Goal: Information Seeking & Learning: Stay updated

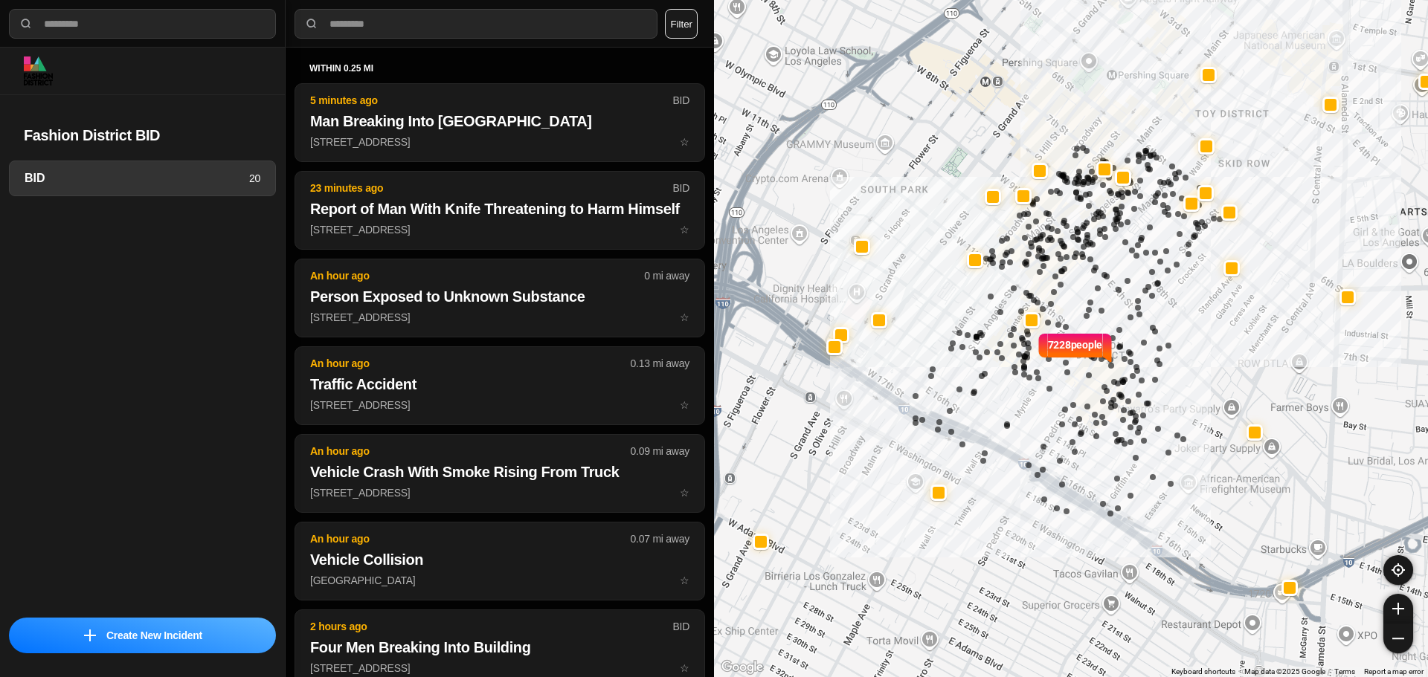
select select "*"
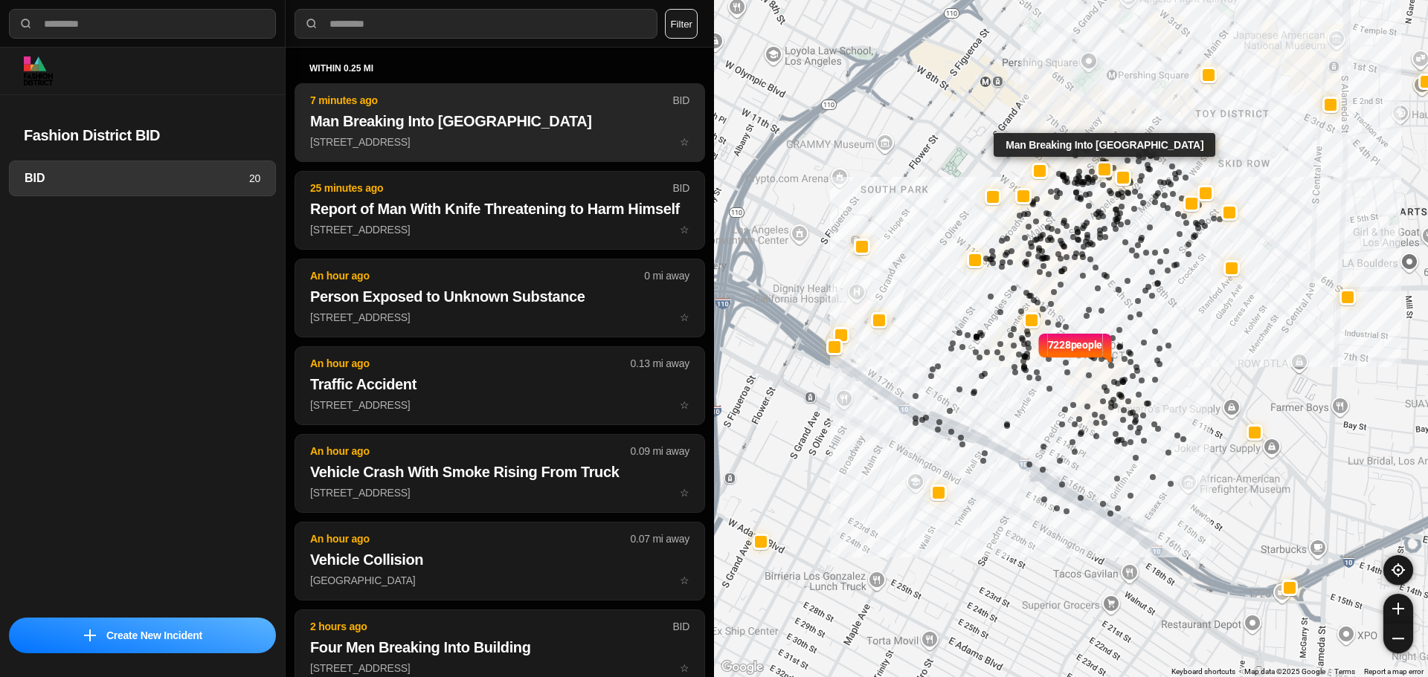
click at [478, 90] on button "7 minutes ago BID Man Breaking Into Financial Center Building 704 South Spring …" at bounding box center [499, 122] width 410 height 79
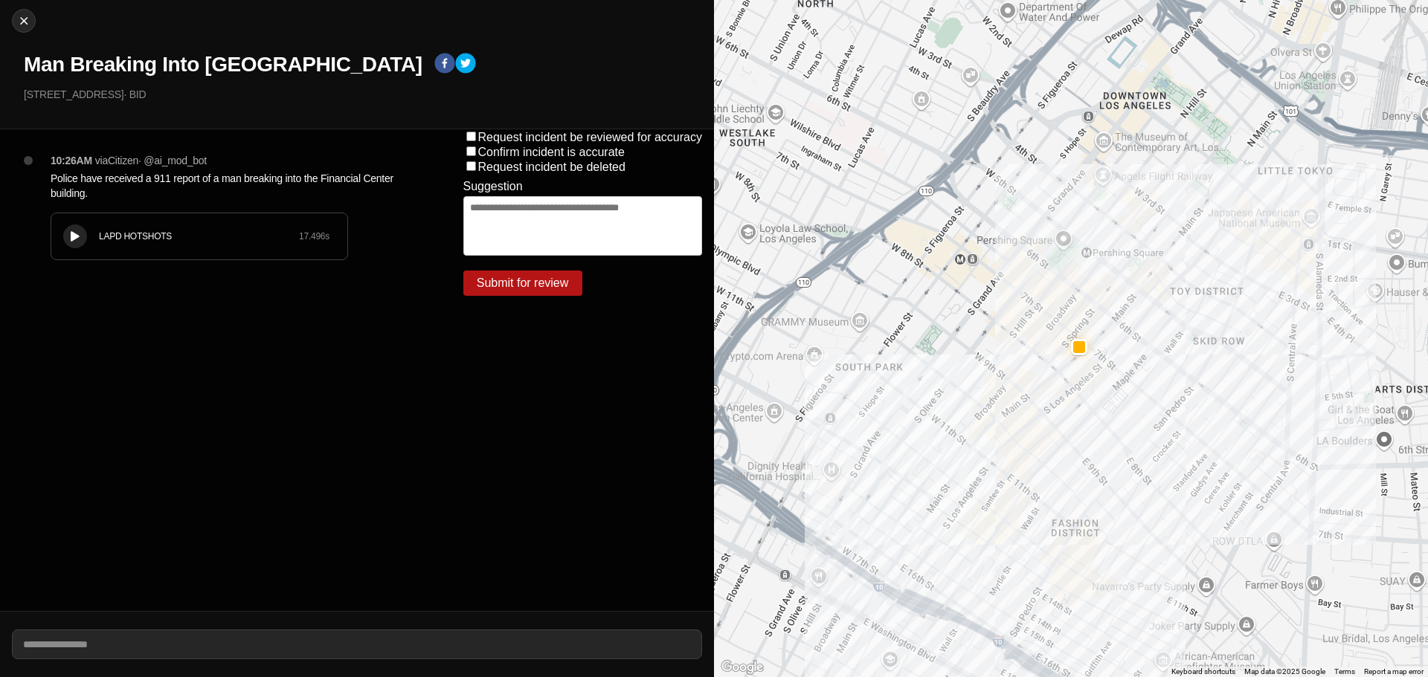
click at [72, 228] on button at bounding box center [75, 237] width 24 height 24
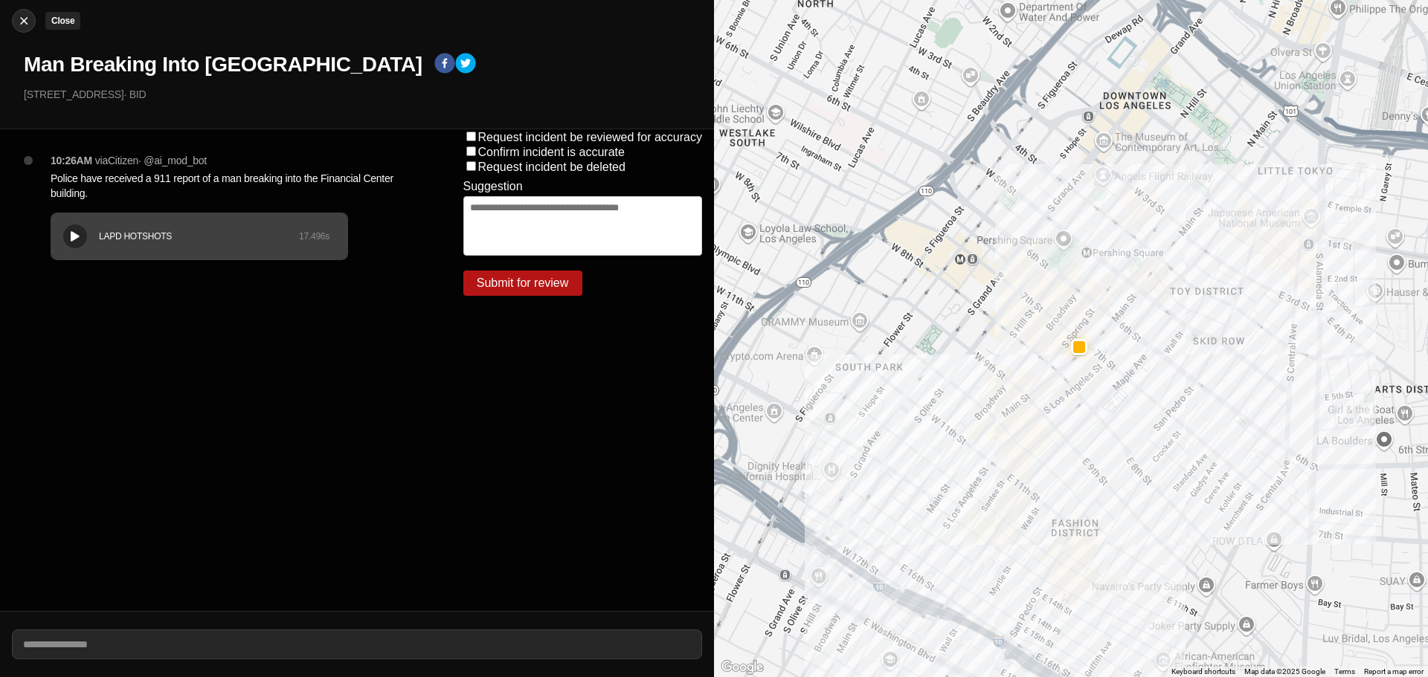
click at [14, 16] on div at bounding box center [24, 20] width 22 height 15
select select "*"
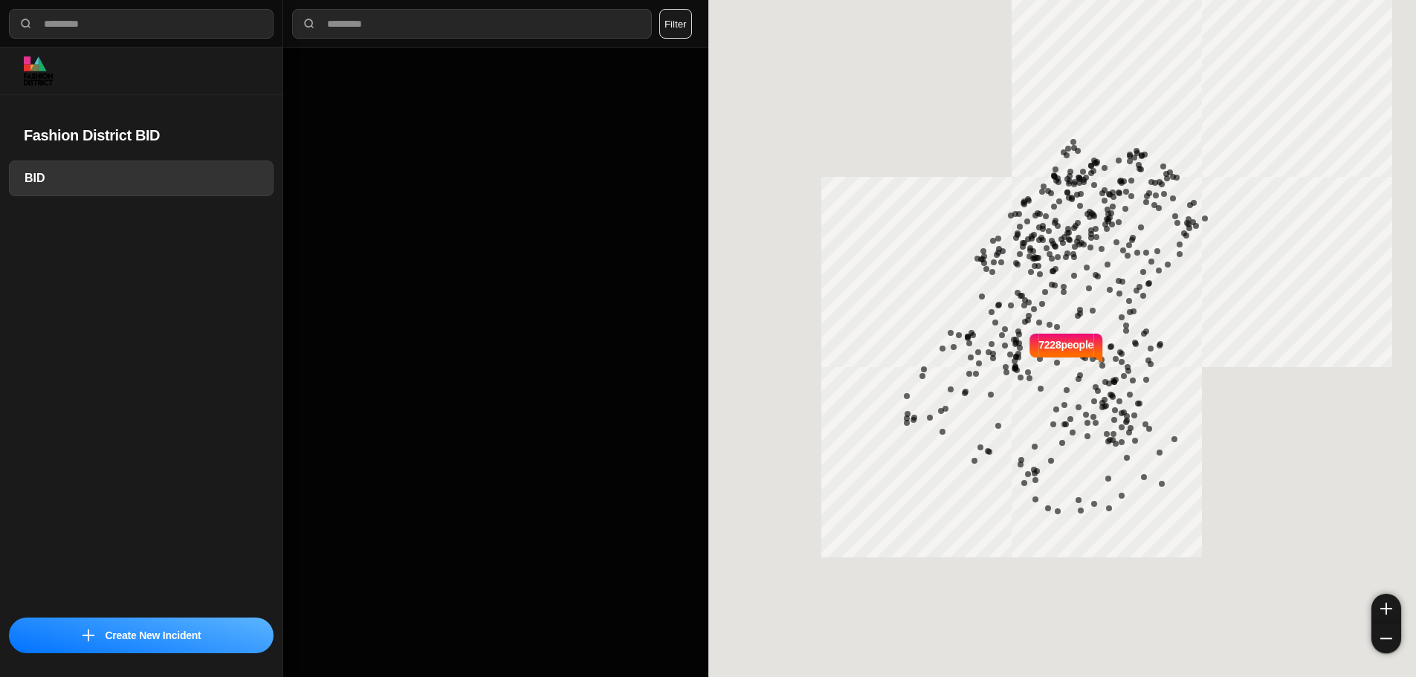
select select "*"
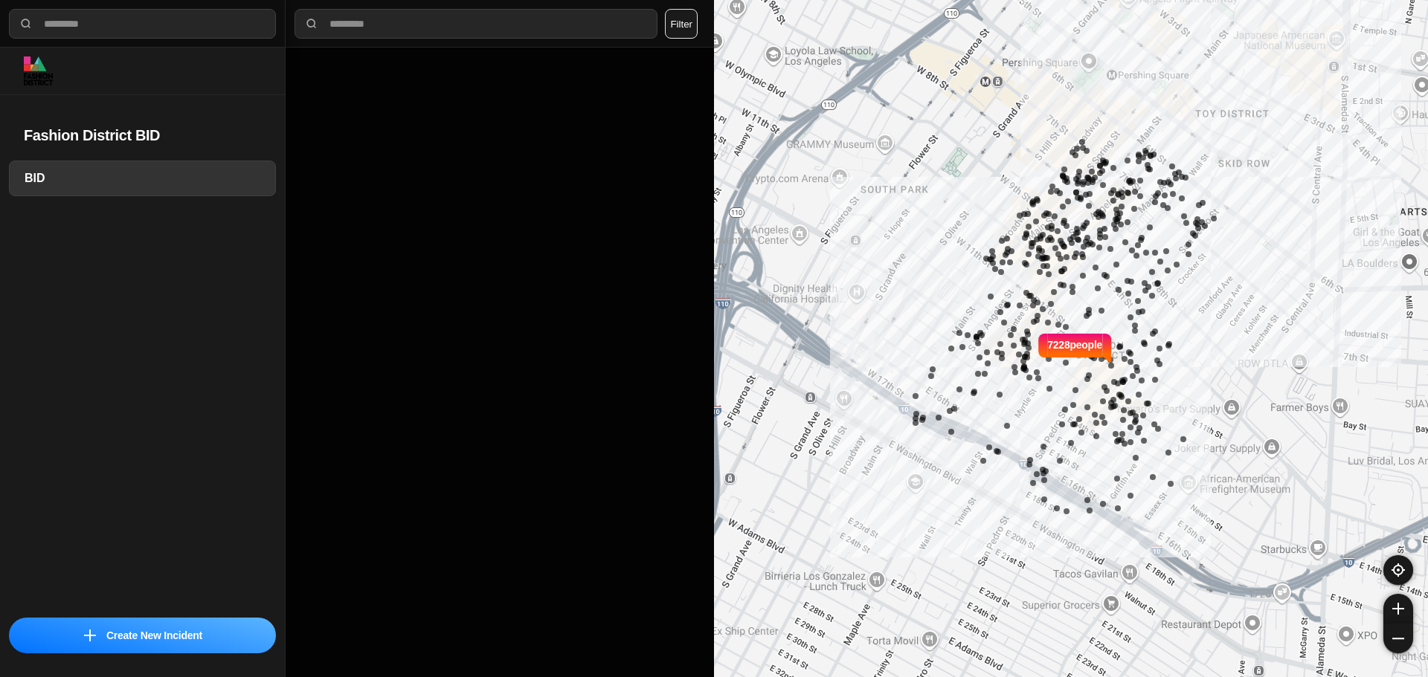
select select "*"
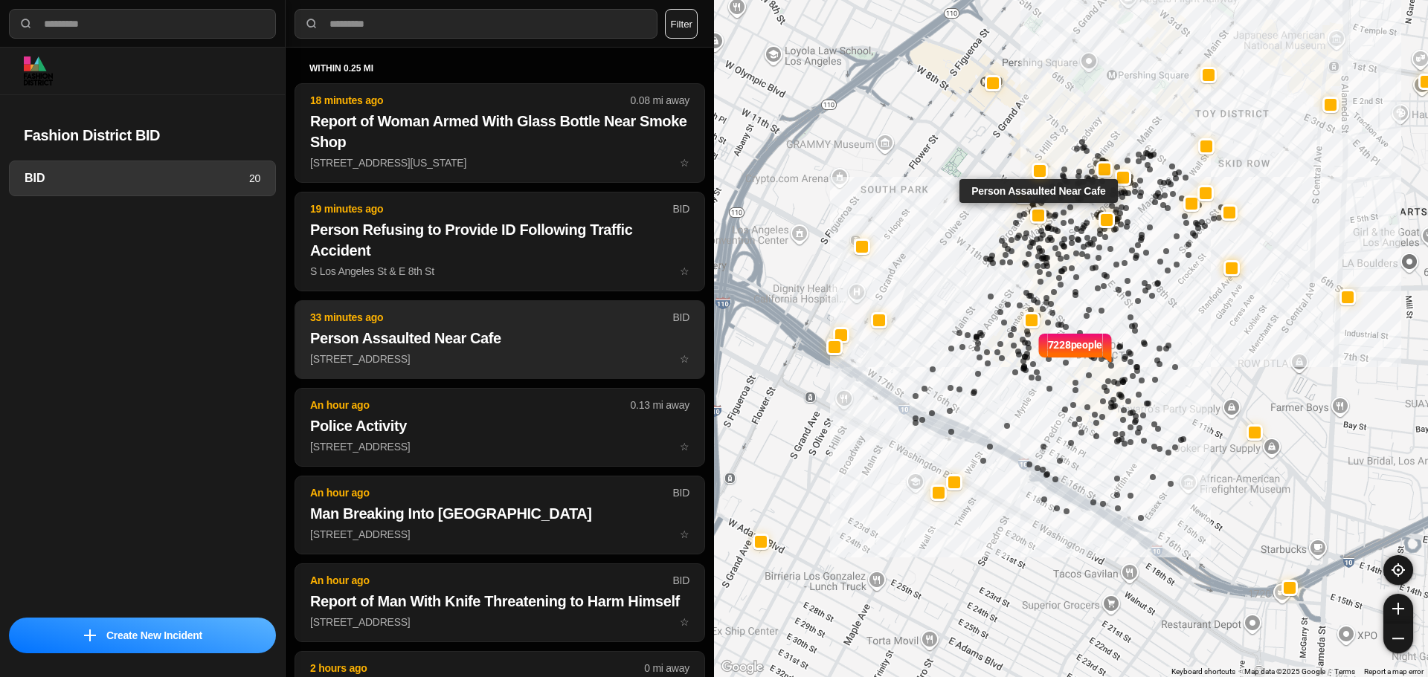
click at [395, 341] on h2 "Person Assaulted Near Cafe" at bounding box center [499, 338] width 379 height 21
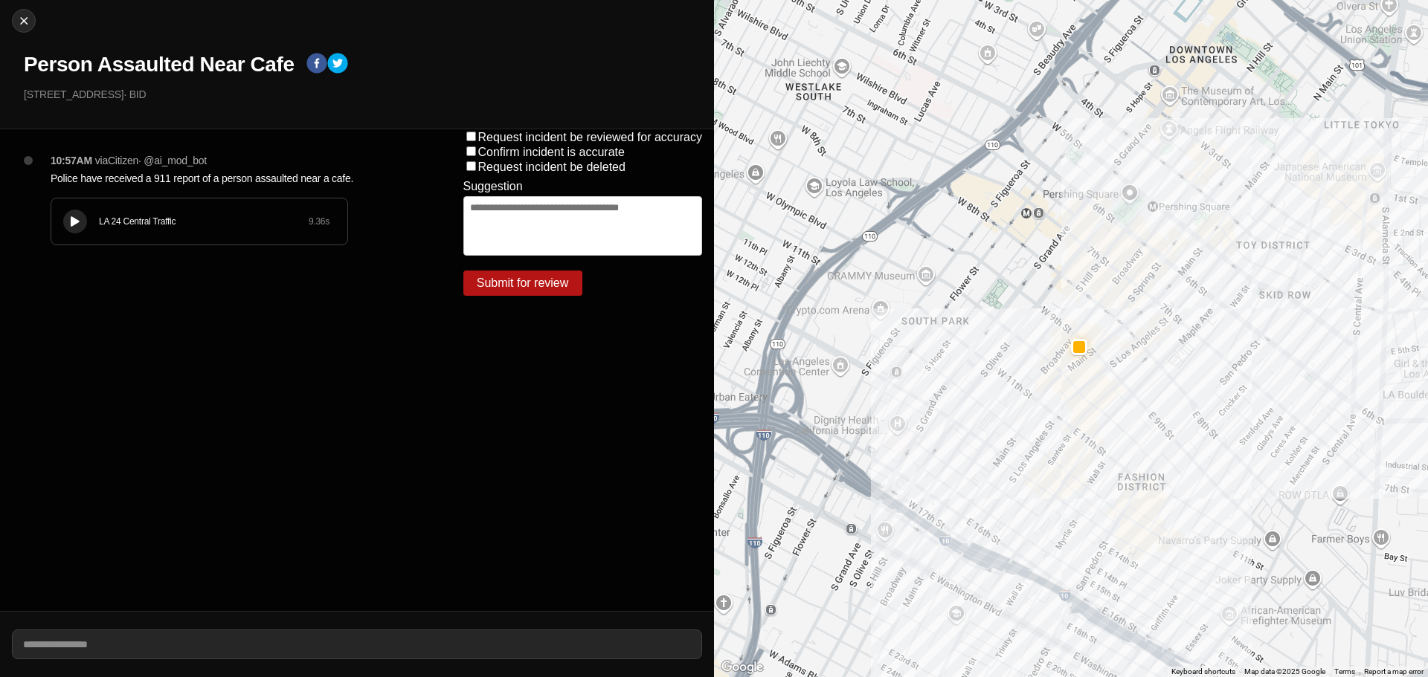
drag, startPoint x: 71, startPoint y: 219, endPoint x: 651, endPoint y: 288, distance: 584.7
click at [73, 219] on icon at bounding box center [75, 222] width 9 height 10
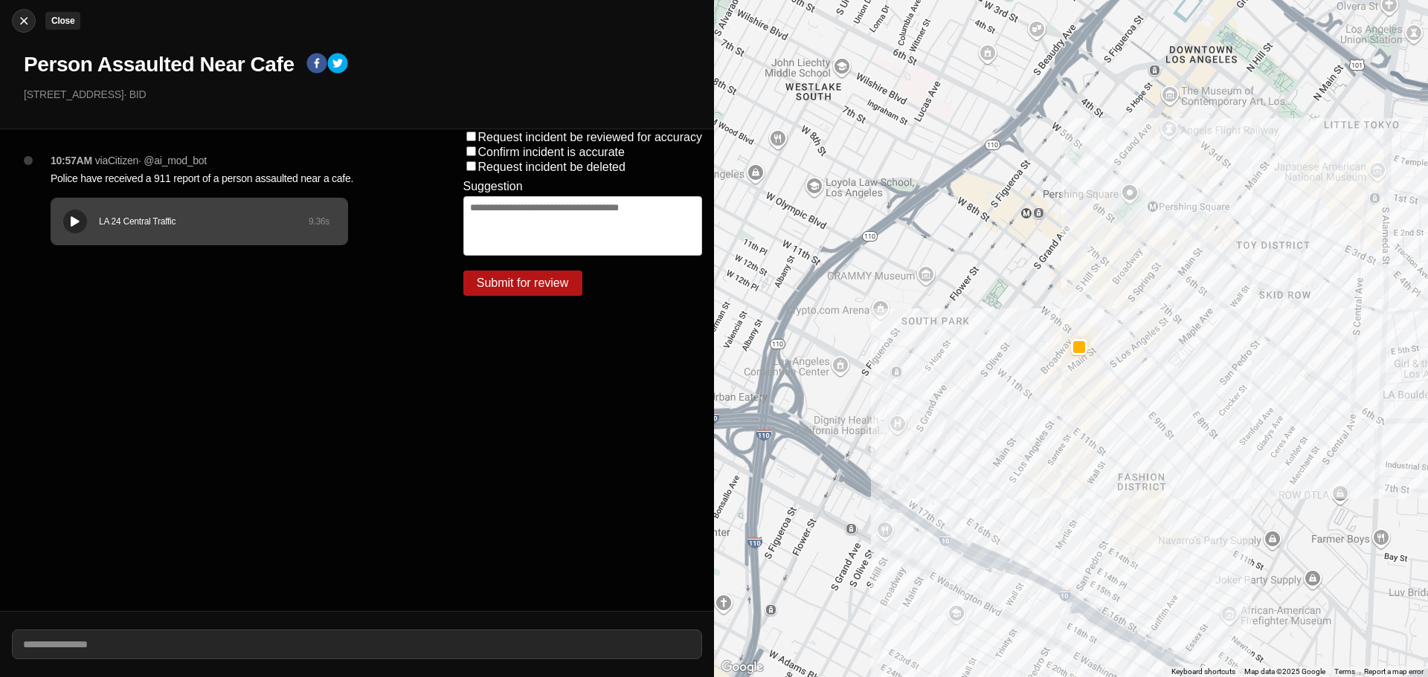
click at [20, 27] on img at bounding box center [23, 20] width 15 height 15
select select "*"
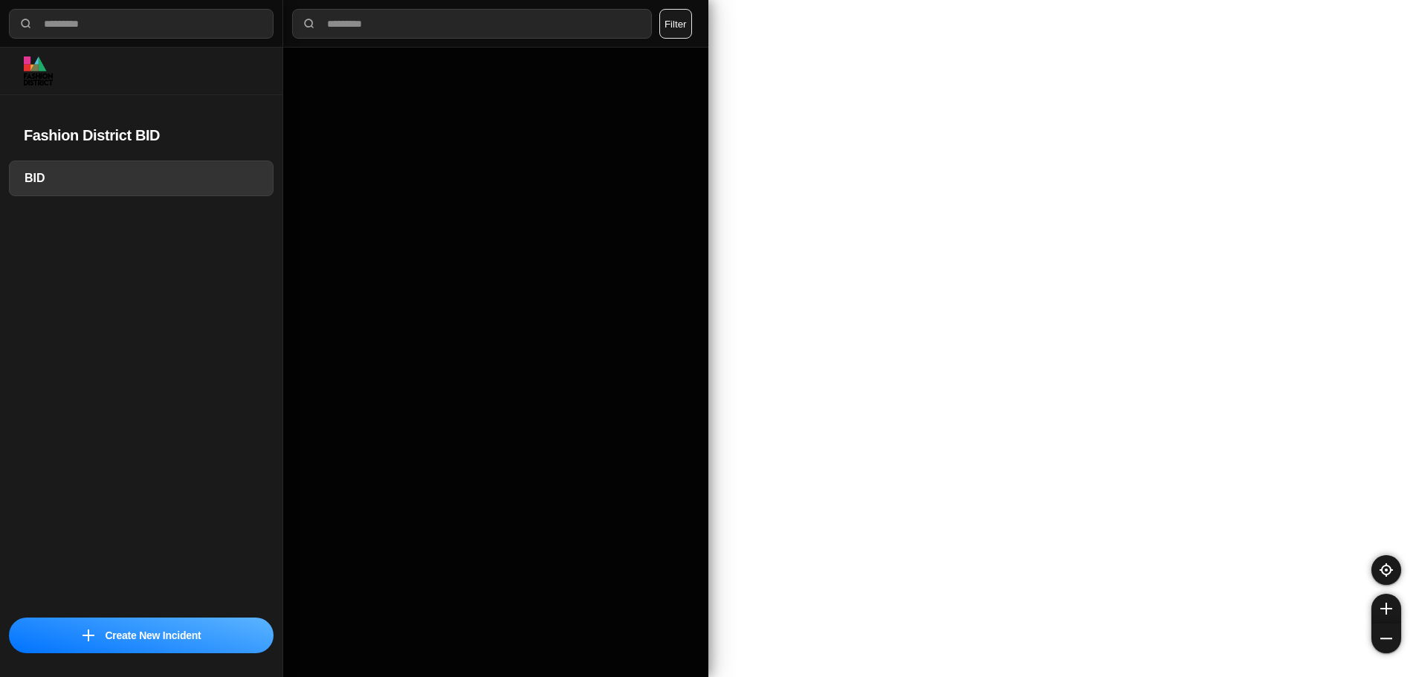
select select "*"
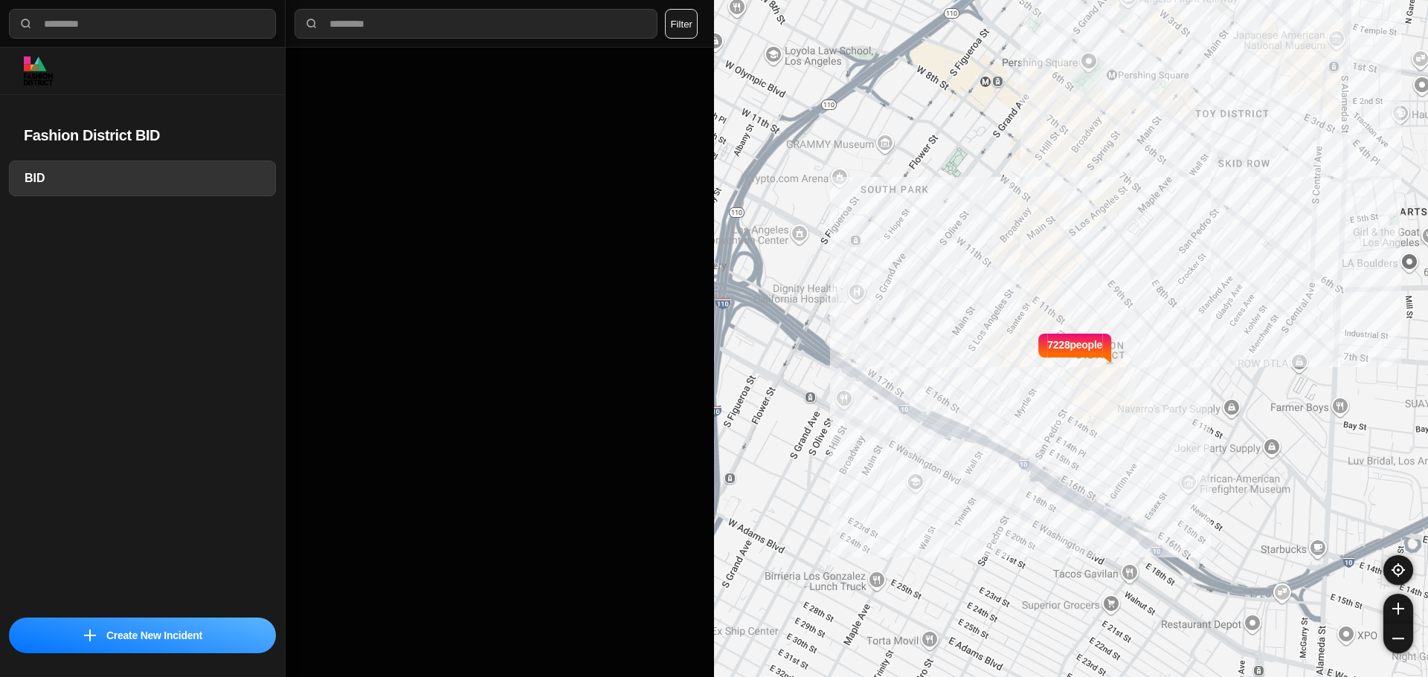
select select "*"
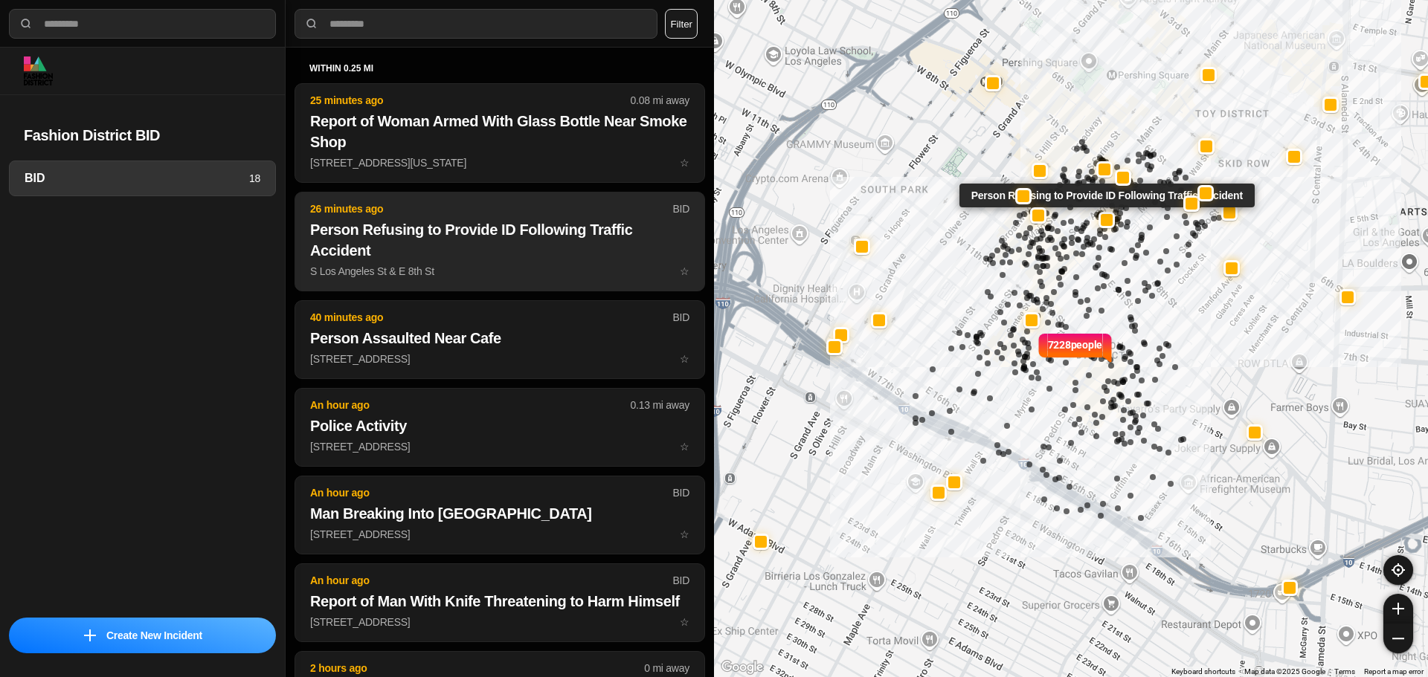
click at [358, 277] on p "S Los Angeles St & E 8th St ☆" at bounding box center [499, 271] width 379 height 15
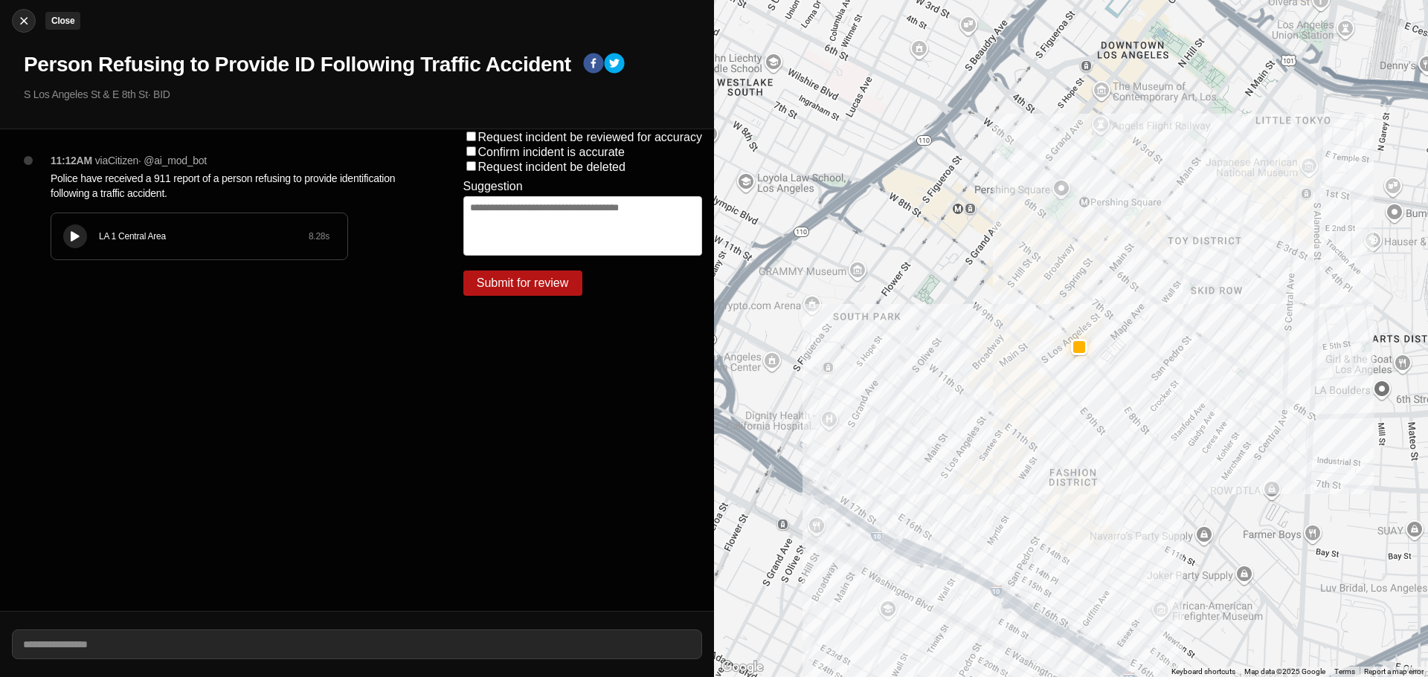
click at [30, 23] on img at bounding box center [23, 20] width 15 height 15
select select "*"
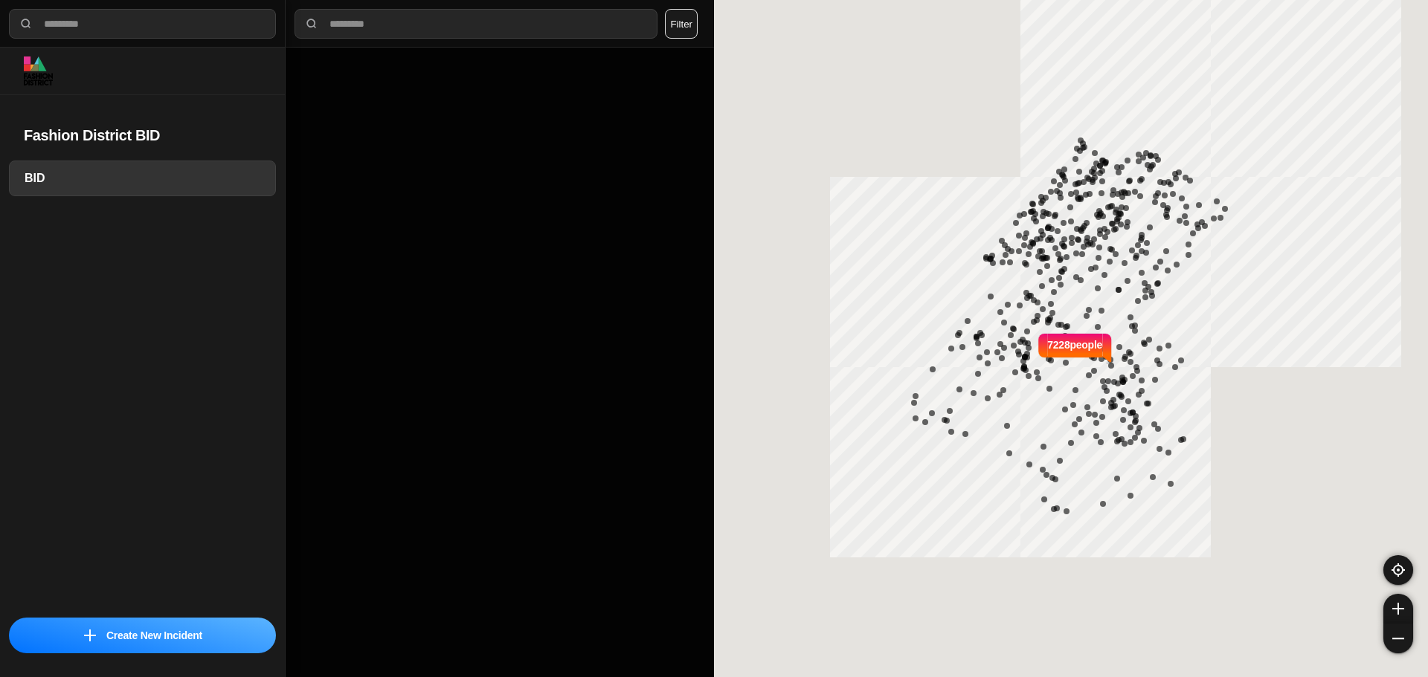
select select "*"
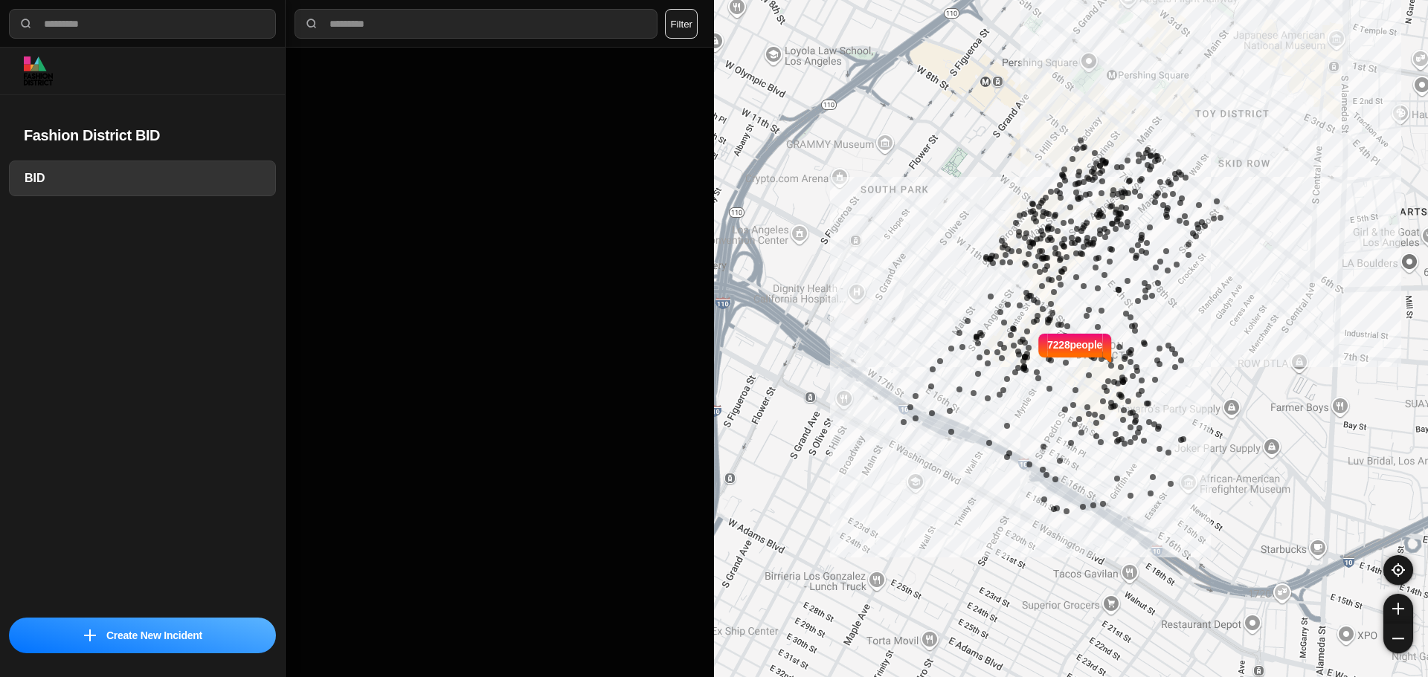
select select "*"
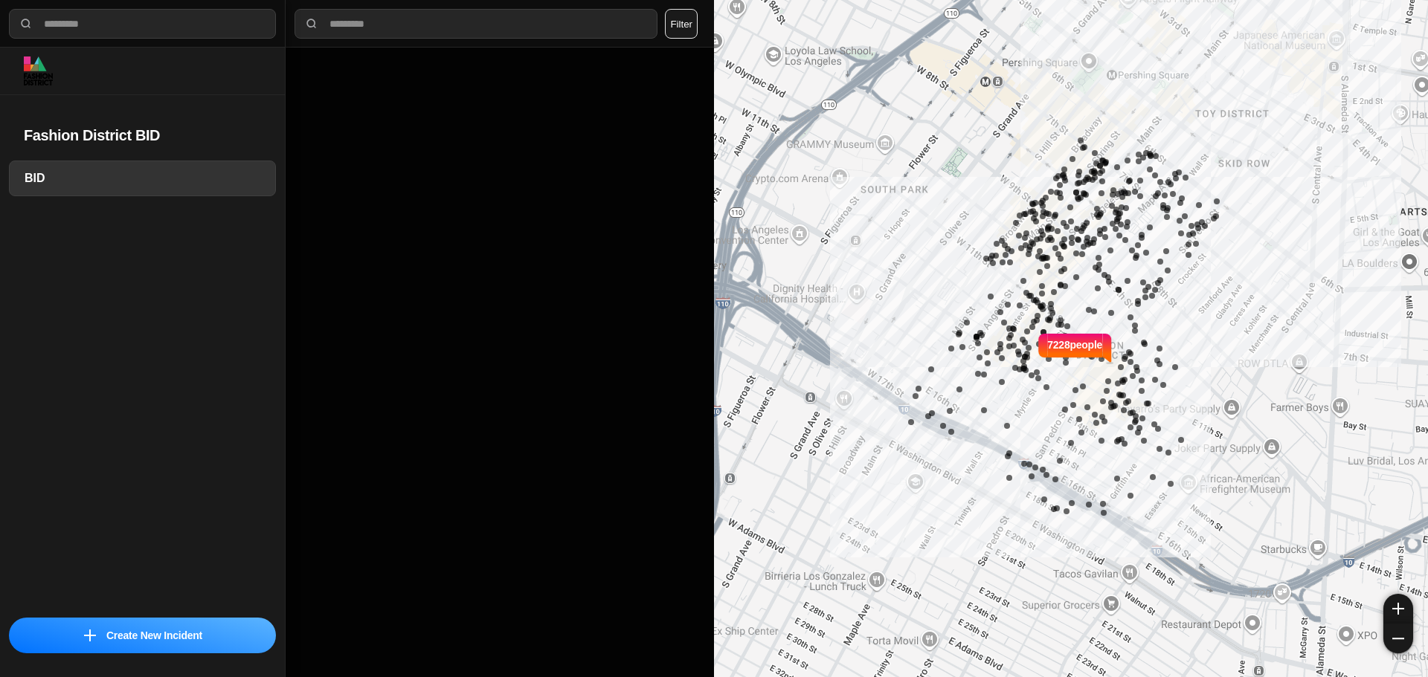
select select "*"
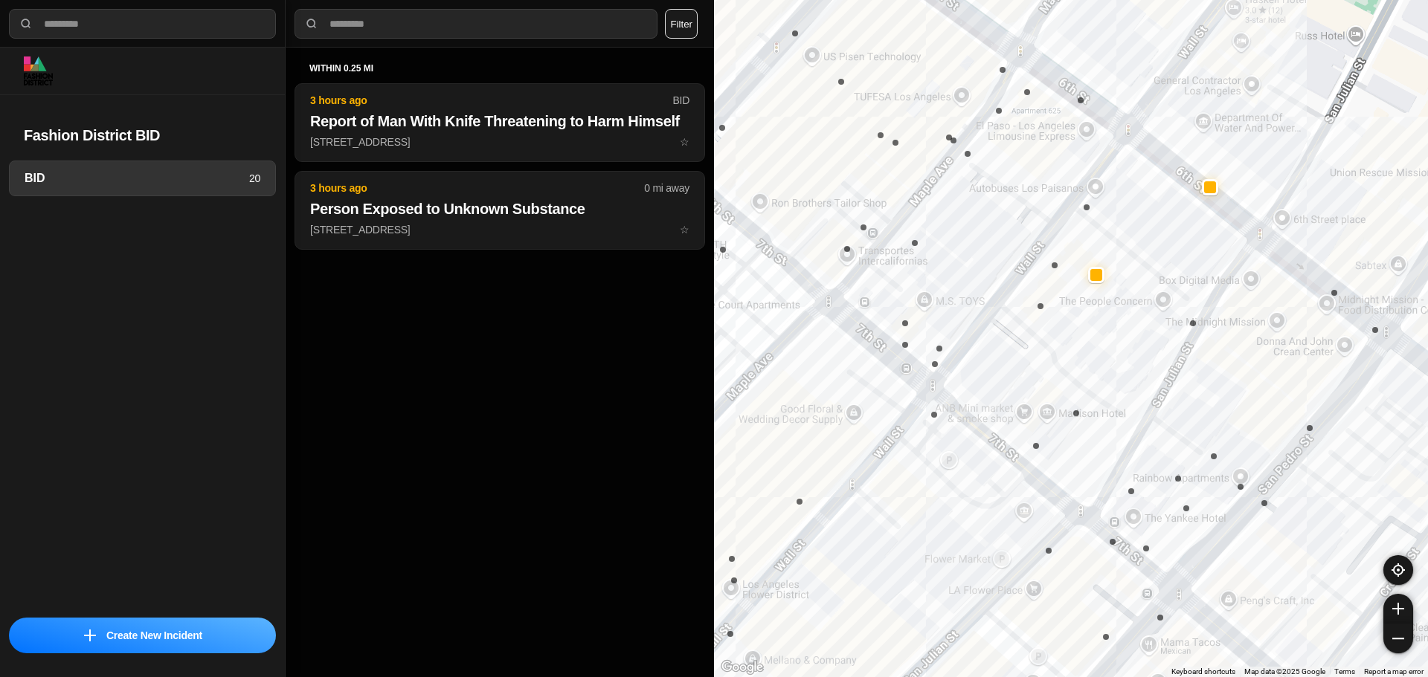
drag, startPoint x: 1229, startPoint y: 166, endPoint x: 1190, endPoint y: 270, distance: 111.3
click at [1190, 270] on div "7228 people" at bounding box center [1071, 338] width 714 height 677
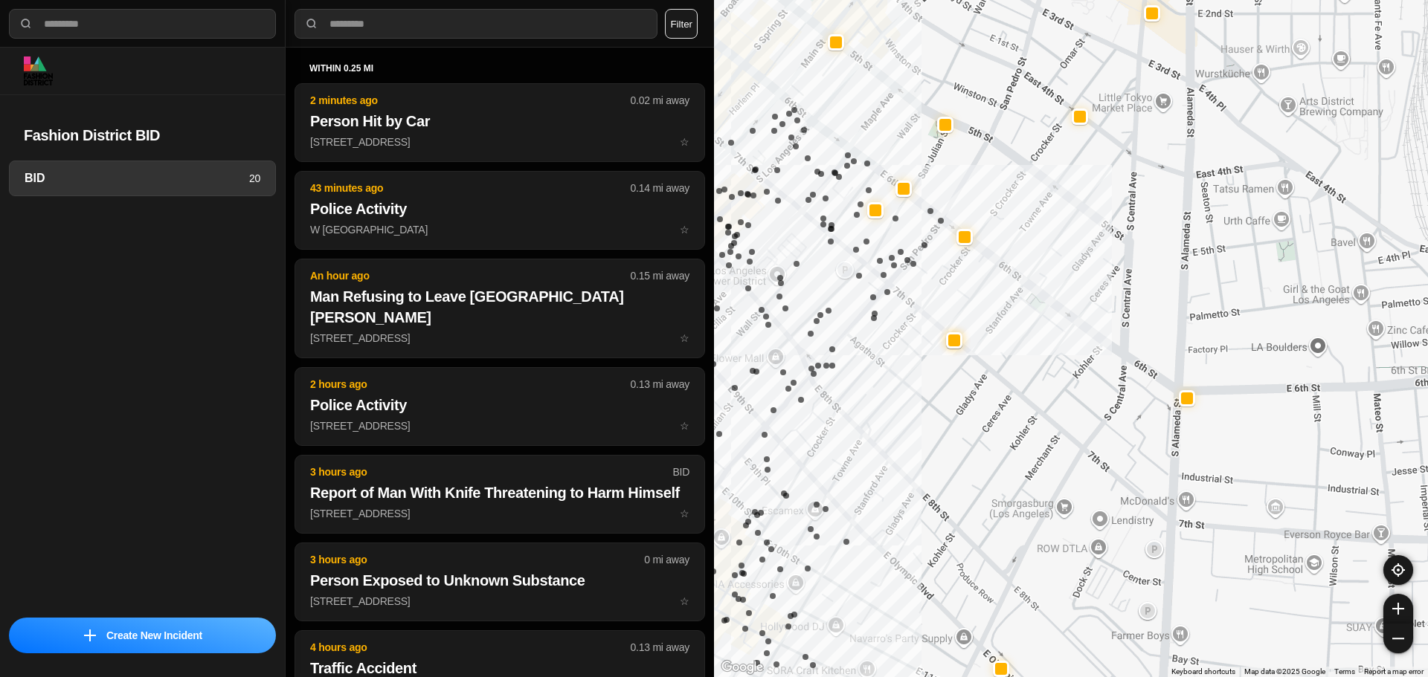
drag, startPoint x: 848, startPoint y: 249, endPoint x: 1007, endPoint y: 222, distance: 162.1
click at [1007, 222] on div "7228 people" at bounding box center [1071, 338] width 714 height 677
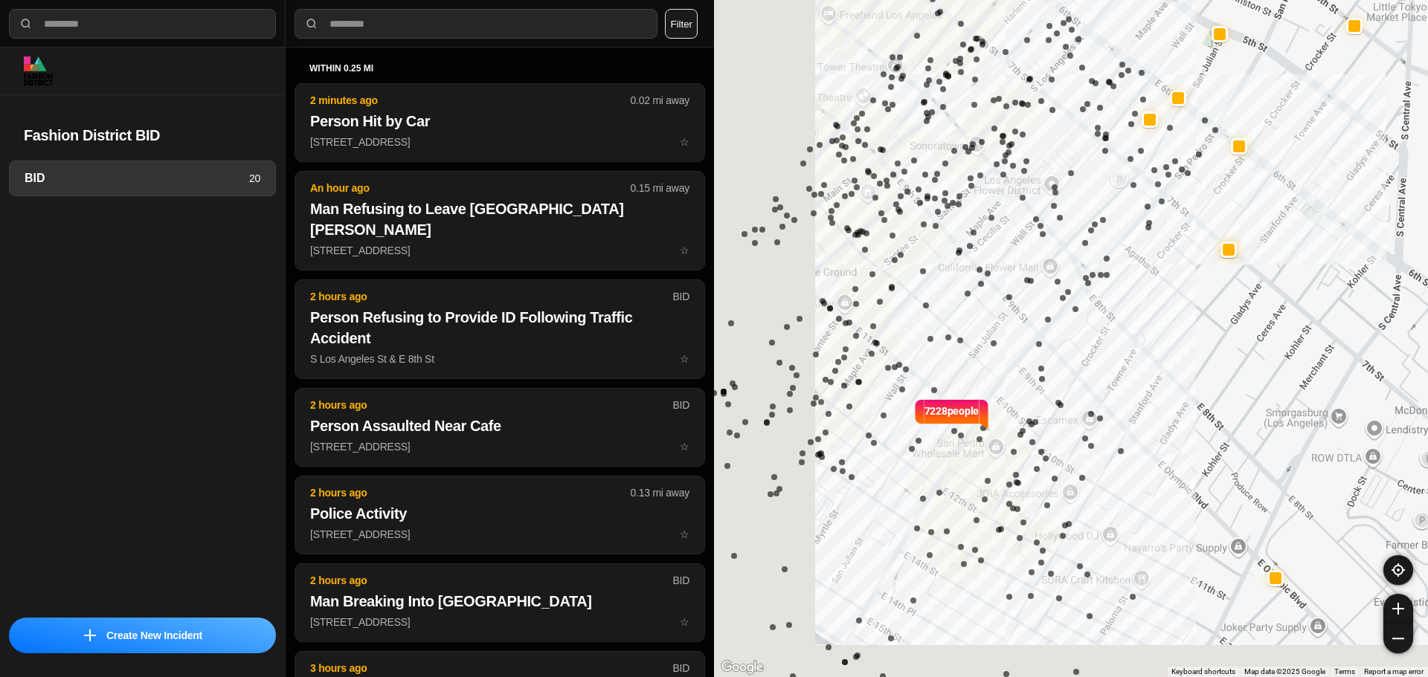
drag, startPoint x: 903, startPoint y: 305, endPoint x: 1115, endPoint y: 201, distance: 236.1
click at [1119, 199] on div "7228 people" at bounding box center [1071, 338] width 714 height 677
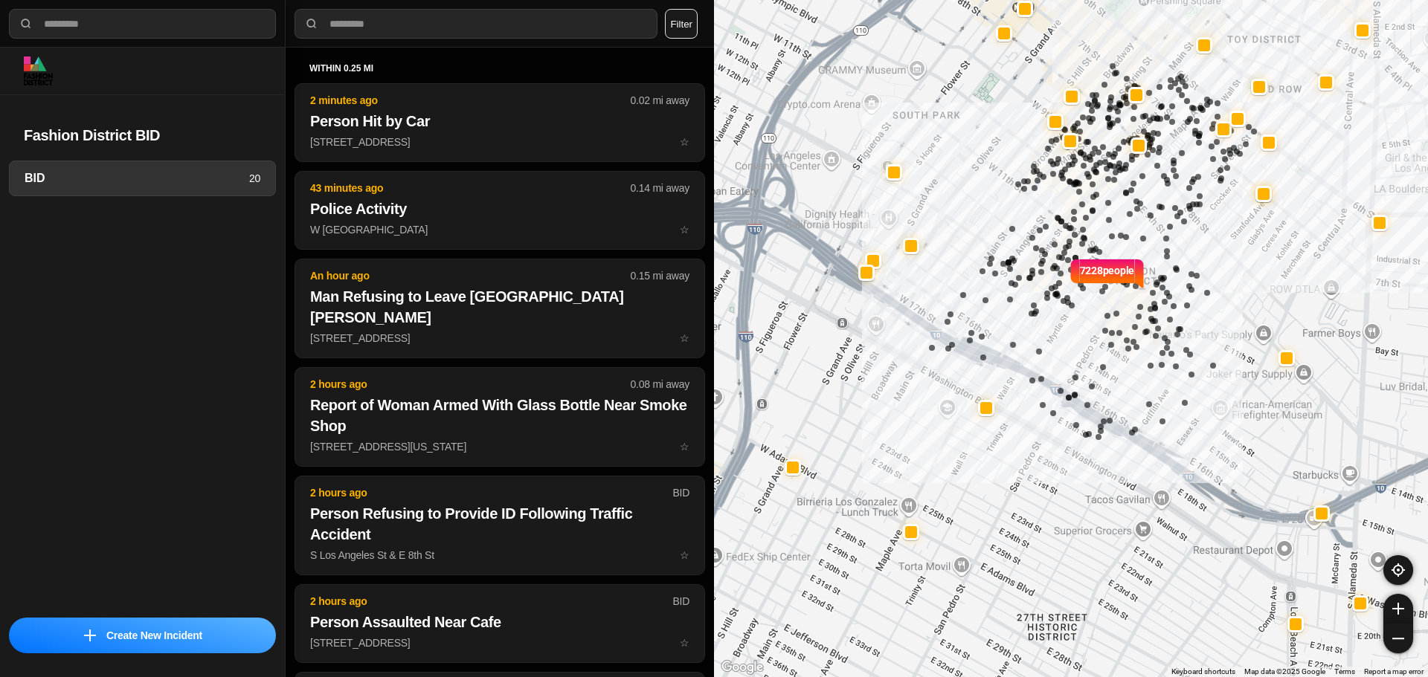
drag, startPoint x: 1117, startPoint y: 239, endPoint x: 1036, endPoint y: 268, distance: 85.1
click at [1036, 268] on div "7228 people" at bounding box center [1071, 338] width 714 height 677
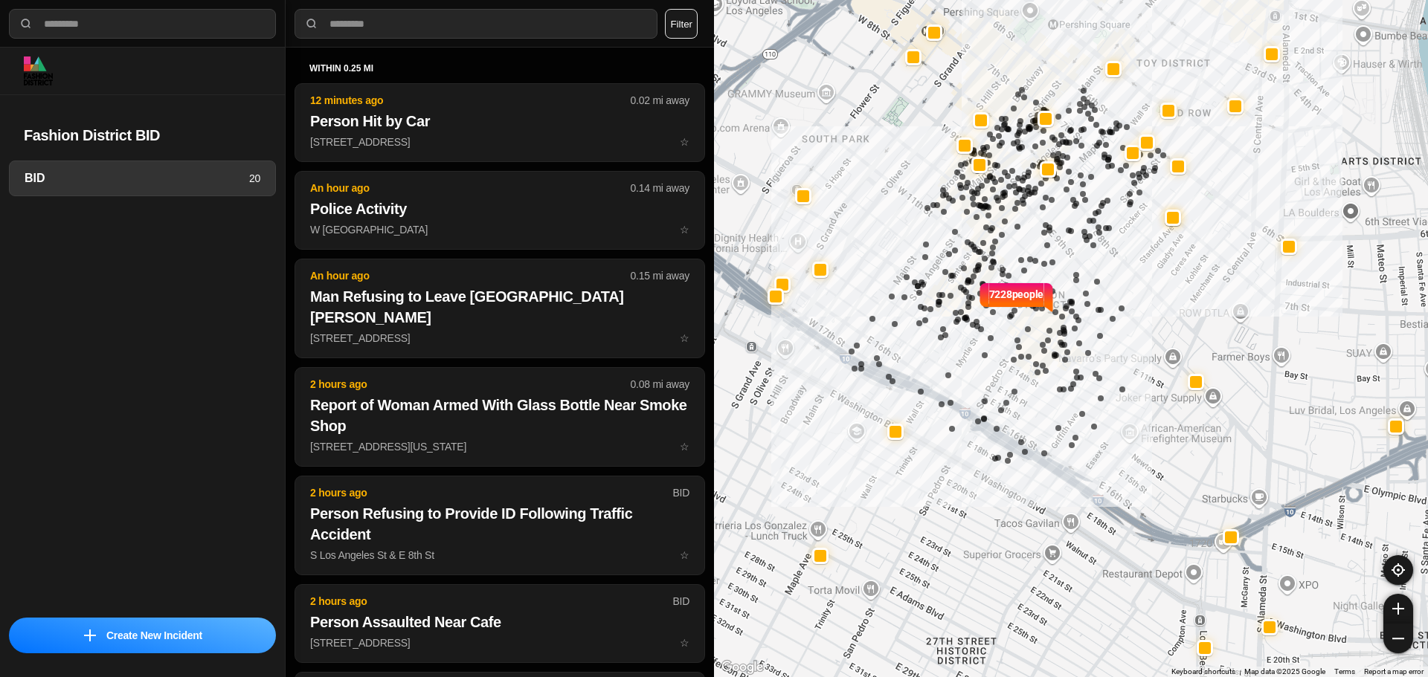
select select "*"
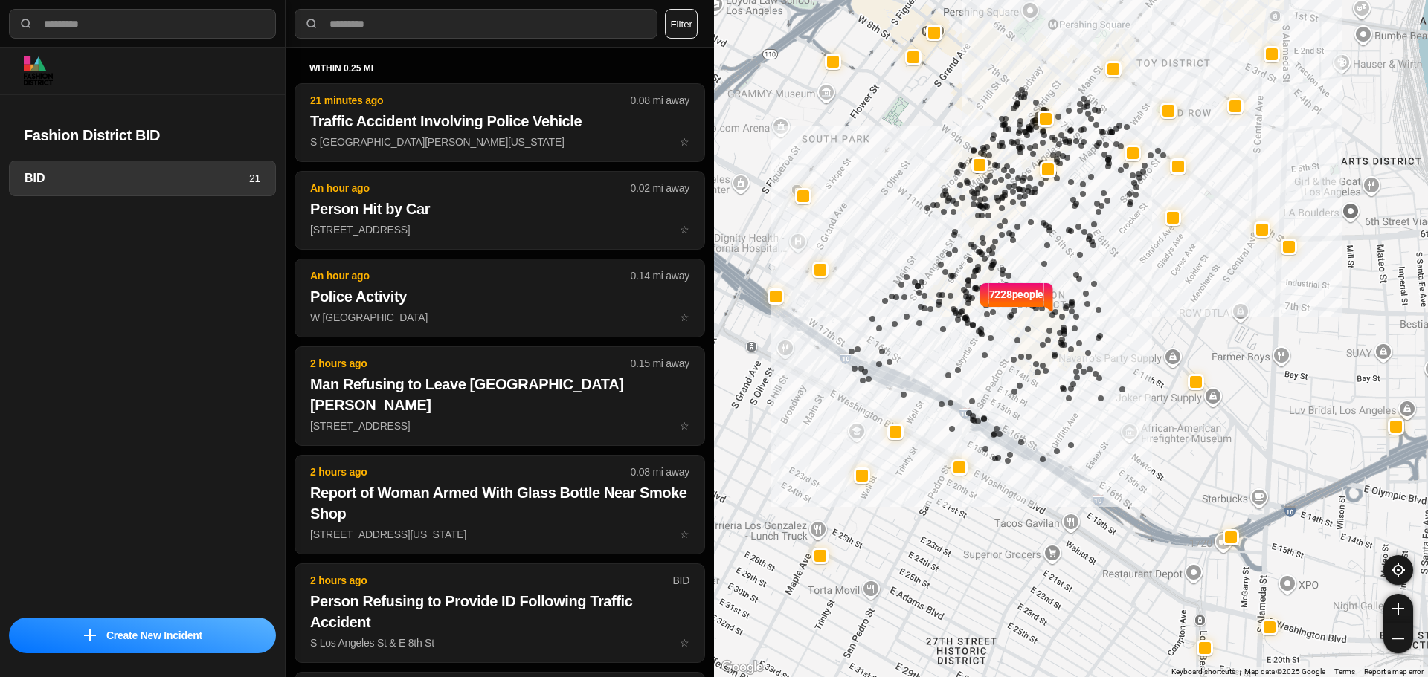
select select "*"
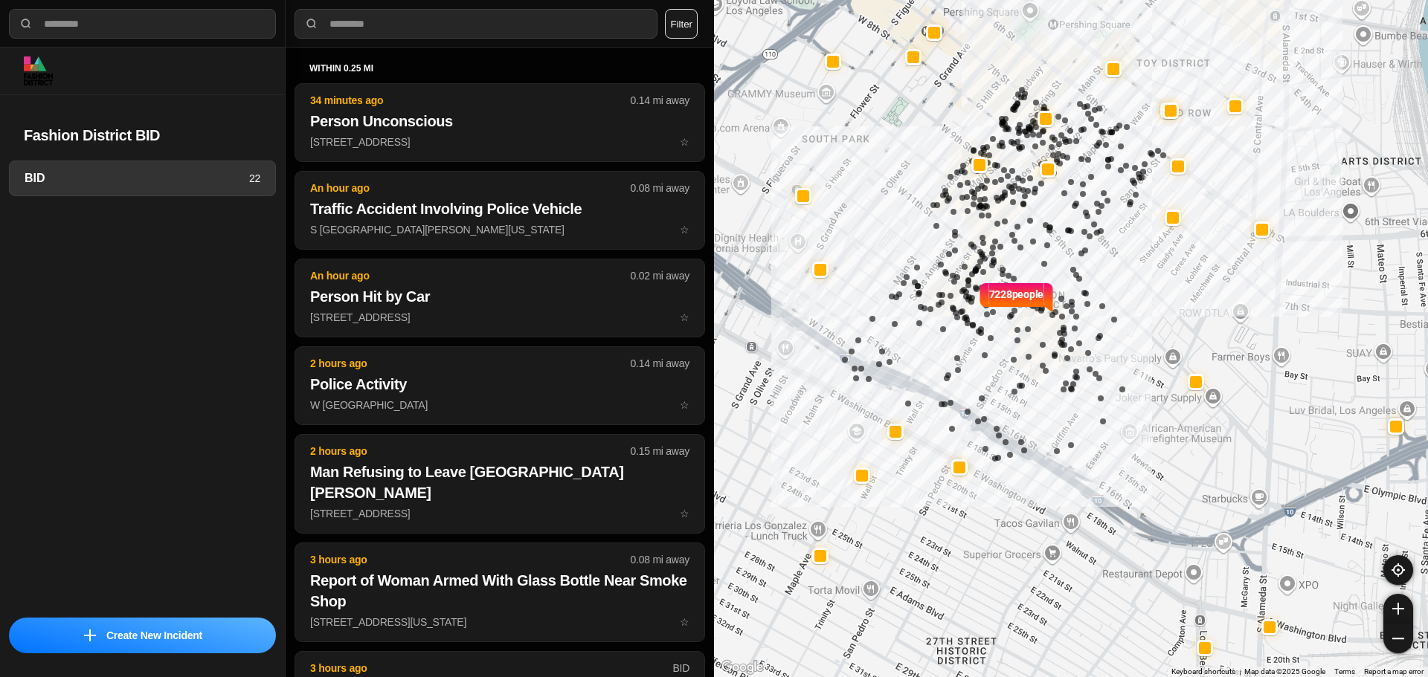
select select "*"
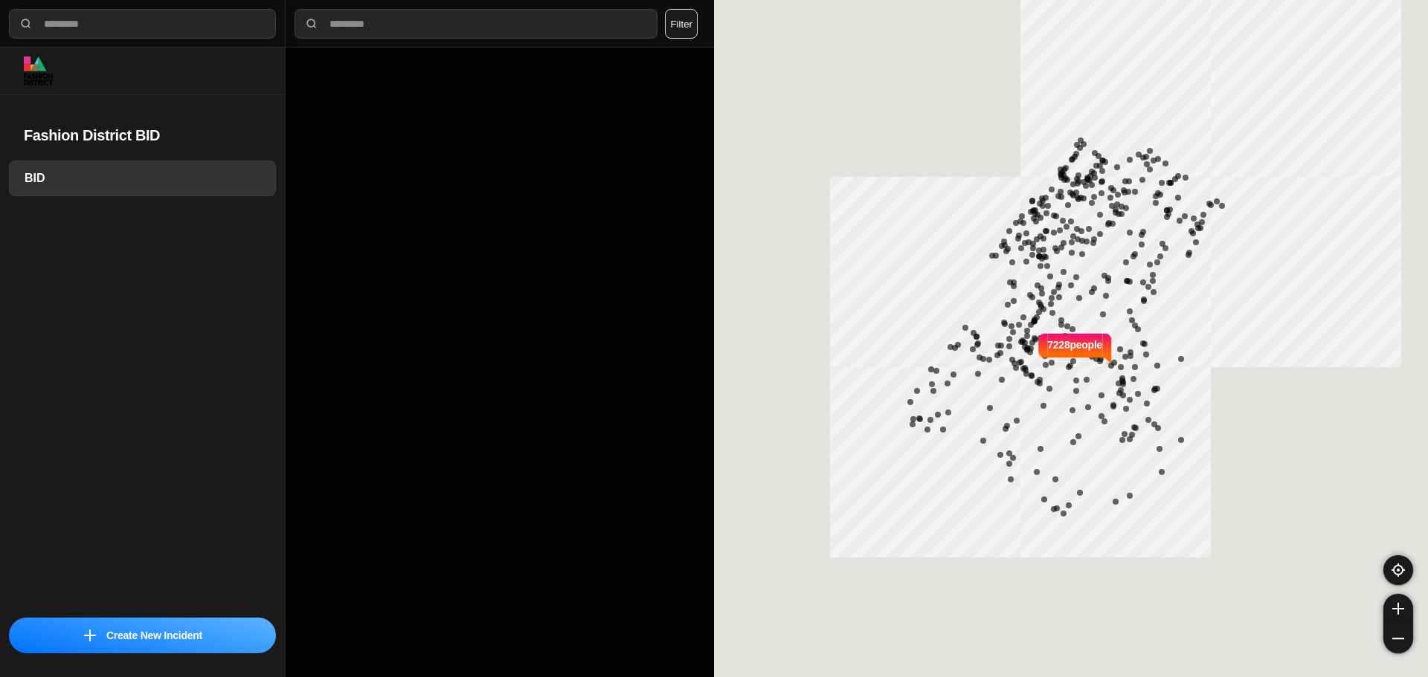
select select "*"
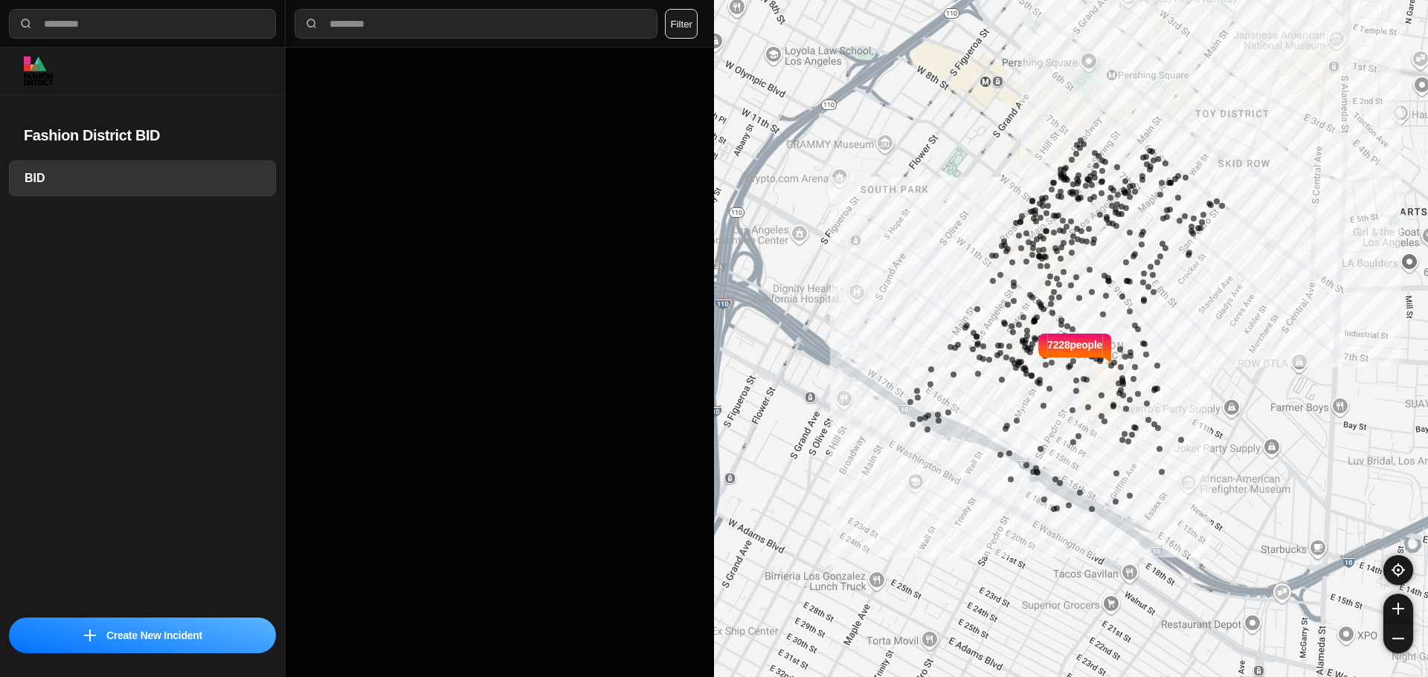
select select "*"
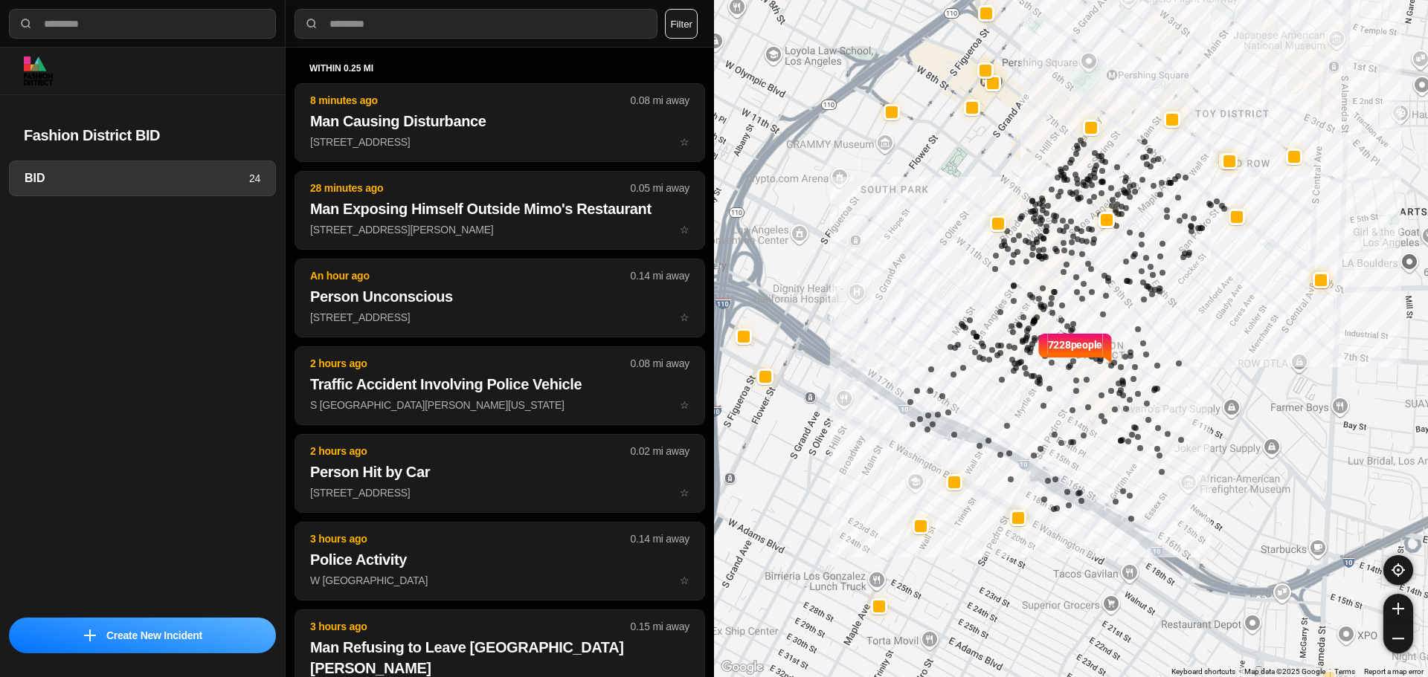
select select "*"
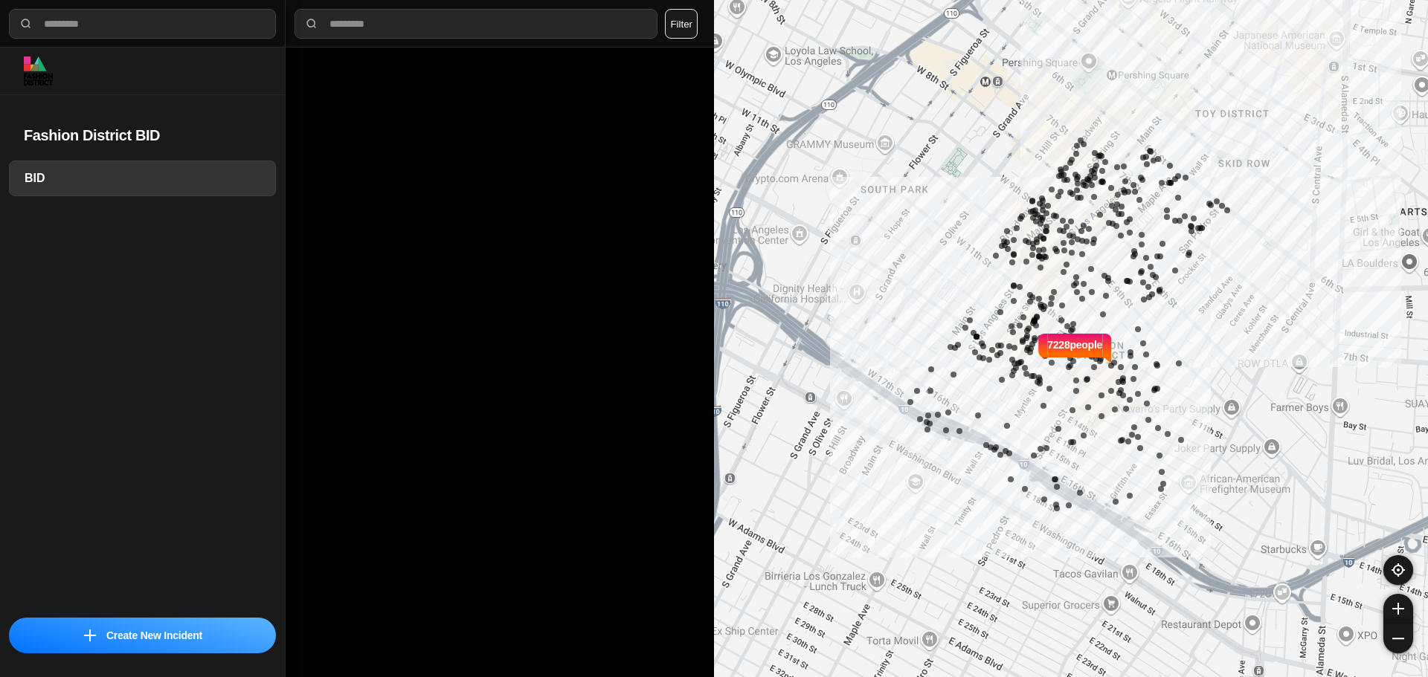
select select "*"
